Goal: Information Seeking & Learning: Learn about a topic

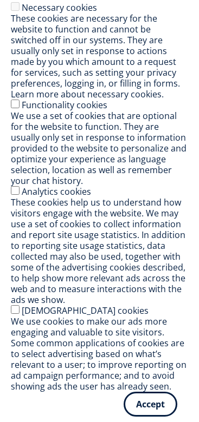
scroll to position [80, 0]
click at [136, 406] on button "Accept" at bounding box center [150, 404] width 54 height 25
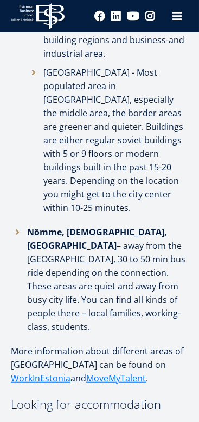
scroll to position [1879, 0]
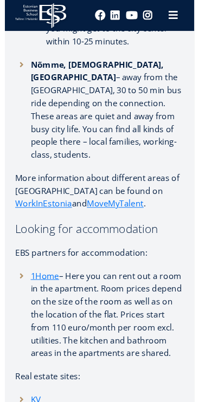
scroll to position [2046, 0]
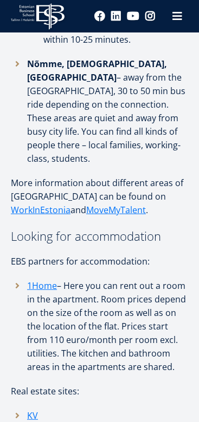
click at [43, 279] on link "1Home" at bounding box center [42, 286] width 30 height 14
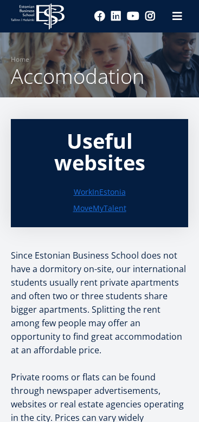
scroll to position [2046, 0]
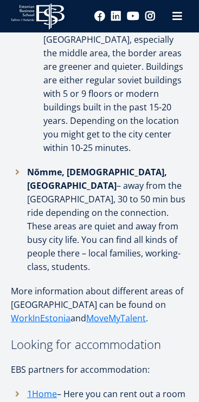
scroll to position [1937, 0]
click at [41, 388] on link "1Home" at bounding box center [42, 395] width 30 height 14
